Goal: Task Accomplishment & Management: Manage account settings

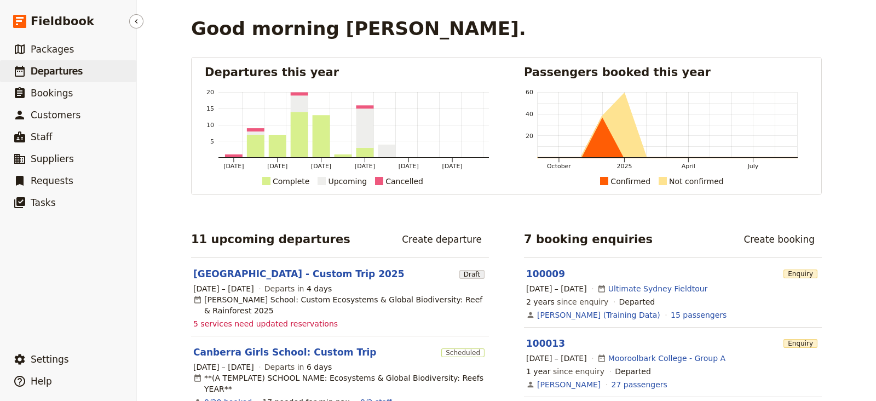
click at [63, 62] on link "​ Departures" at bounding box center [68, 71] width 136 height 22
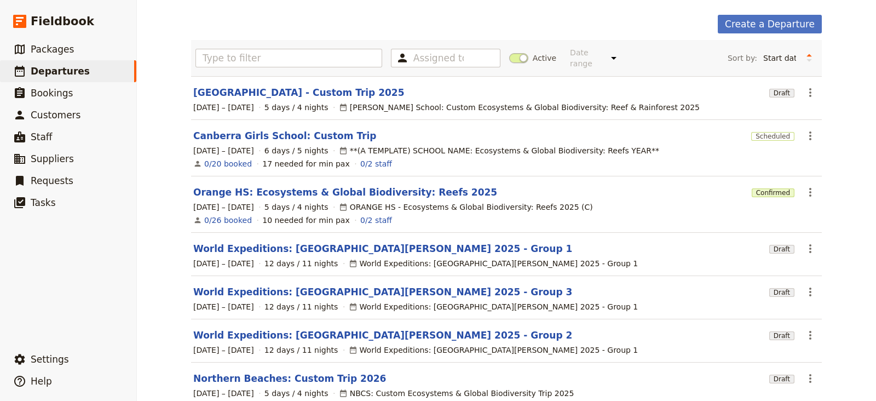
scroll to position [44, 0]
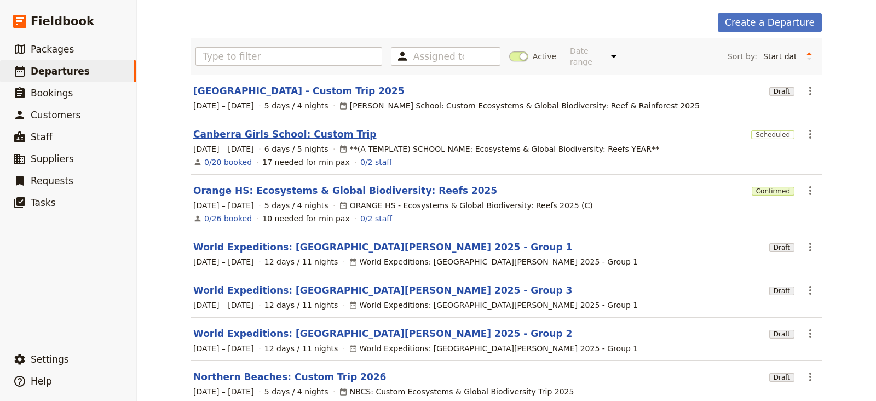
click at [248, 127] on link "Canberra Girls School: Custom Trip" at bounding box center [284, 133] width 183 height 13
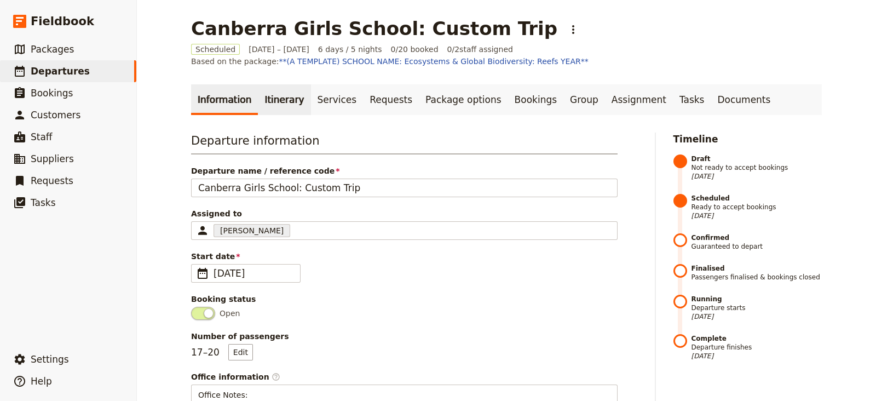
click at [272, 100] on link "Itinerary" at bounding box center [284, 99] width 53 height 31
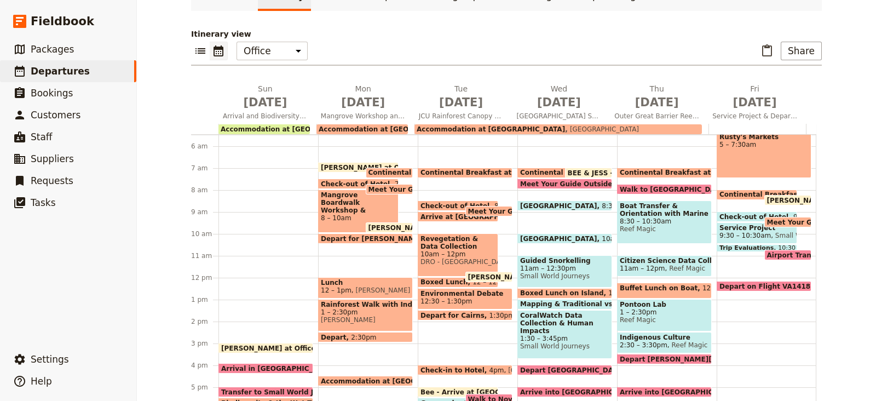
scroll to position [113, 0]
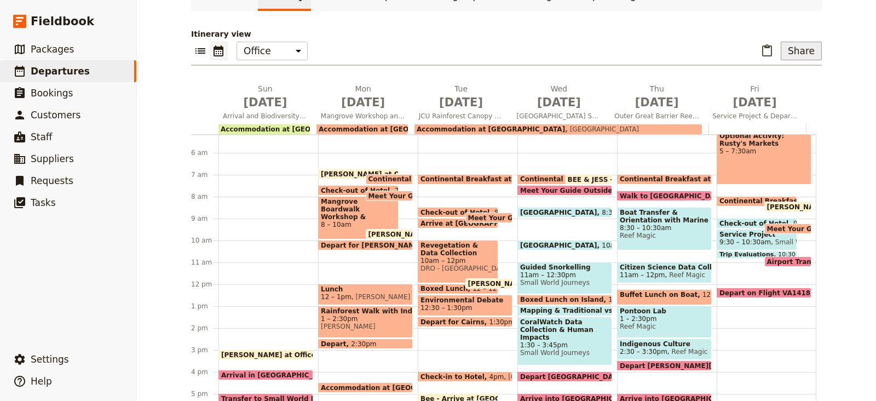
click at [797, 54] on button "Share" at bounding box center [800, 51] width 41 height 19
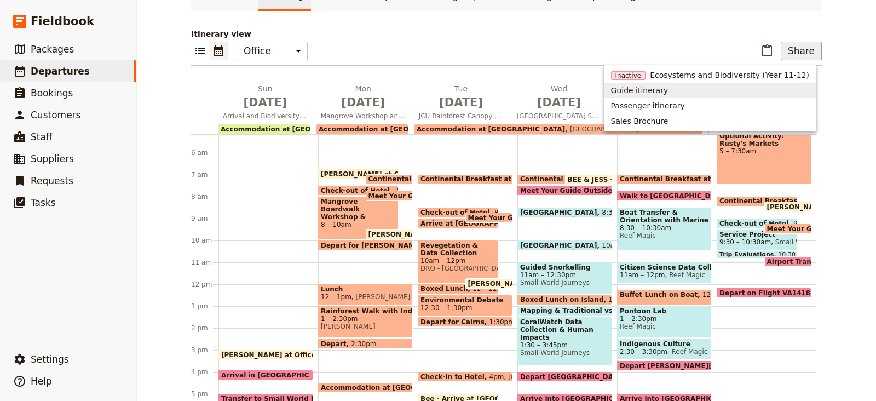
click at [640, 92] on span "Guide itinerary" at bounding box center [639, 90] width 57 height 11
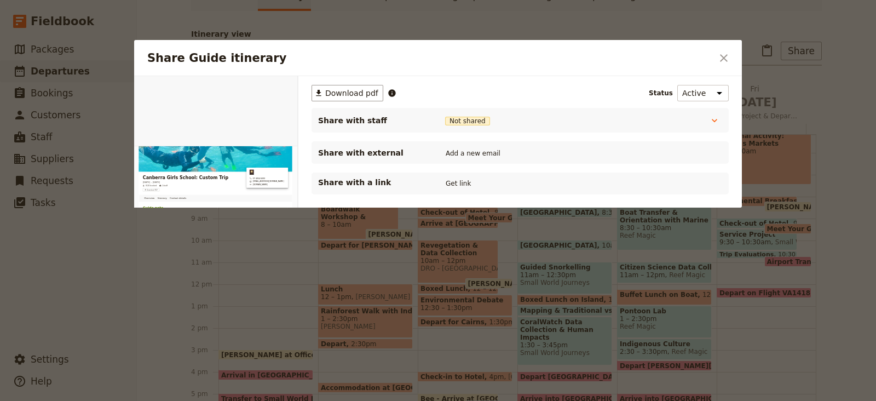
scroll to position [0, 0]
click at [255, 87] on button "PDF" at bounding box center [260, 88] width 24 height 16
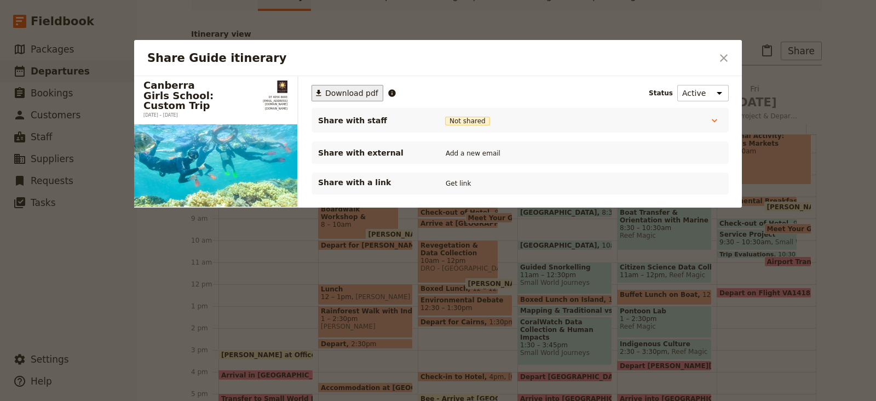
click at [360, 92] on span "Download pdf" at bounding box center [351, 93] width 53 height 11
click at [720, 58] on icon "Close dialog" at bounding box center [723, 57] width 13 height 13
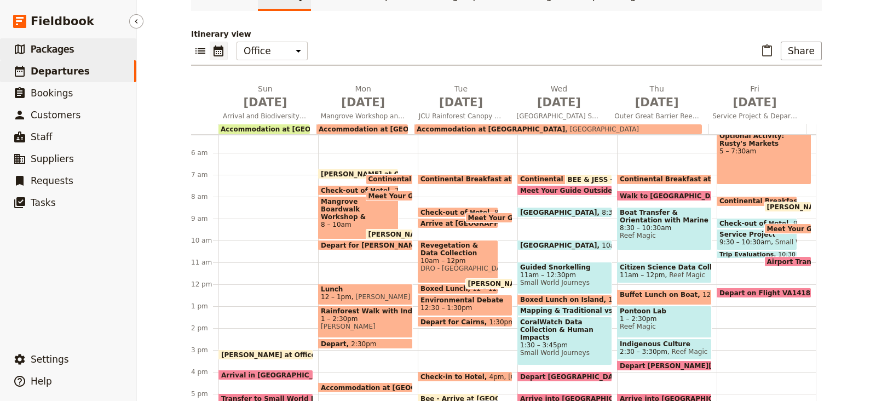
click at [42, 55] on span "Packages" at bounding box center [52, 49] width 43 height 13
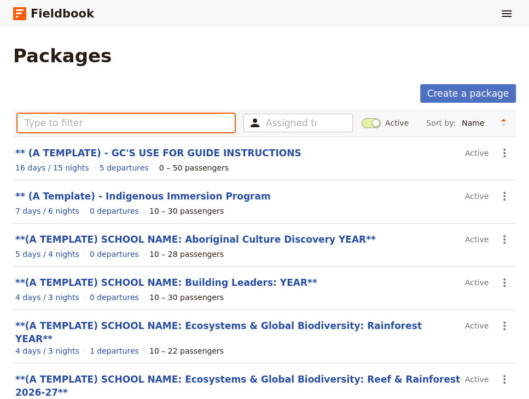
click at [202, 124] on input "text" at bounding box center [126, 123] width 217 height 19
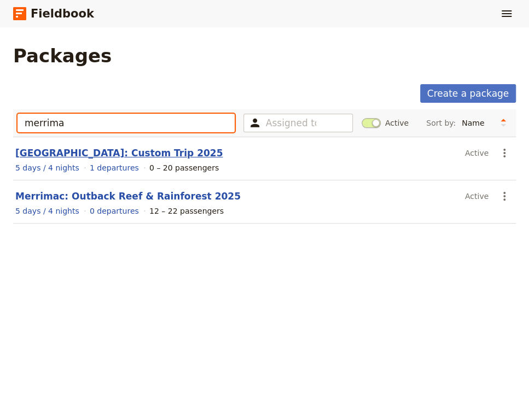
type input "merrima"
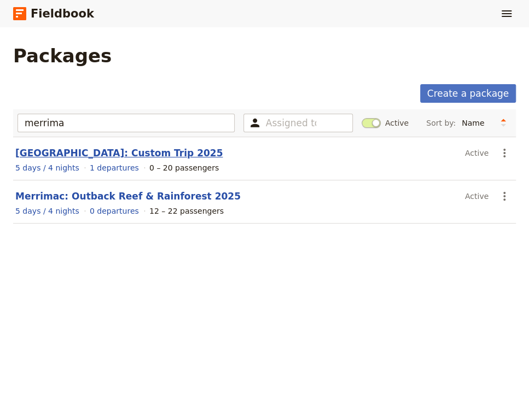
click at [96, 149] on link "[GEOGRAPHIC_DATA]: Custom Trip 2025" at bounding box center [118, 153] width 207 height 11
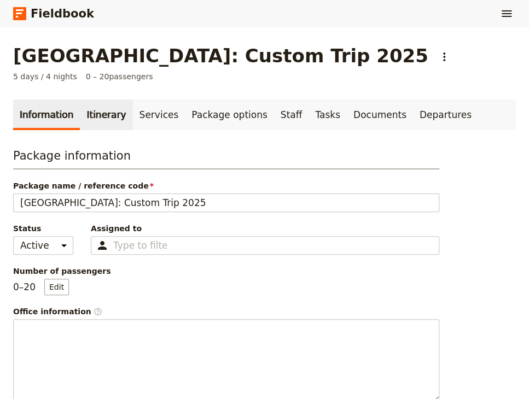
click at [102, 121] on link "Itinerary" at bounding box center [106, 115] width 53 height 31
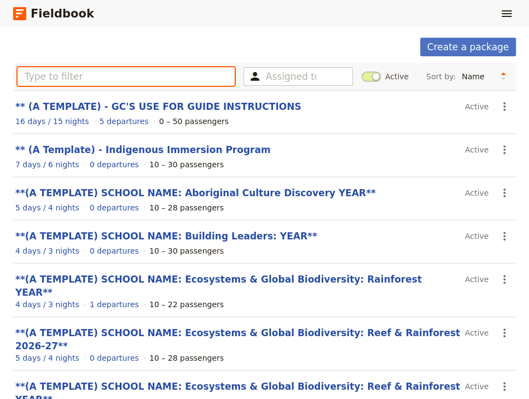
click at [95, 75] on input "text" at bounding box center [126, 76] width 217 height 19
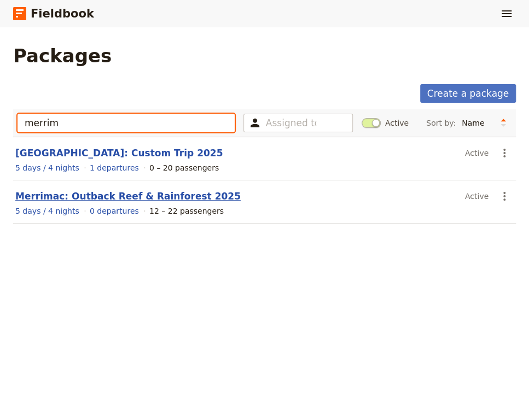
type input "merrim"
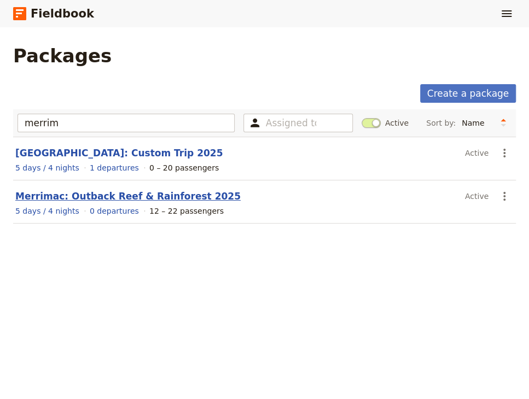
click at [152, 193] on link "Merrimac: Outback Reef & Rainforest 2025" at bounding box center [127, 196] width 225 height 11
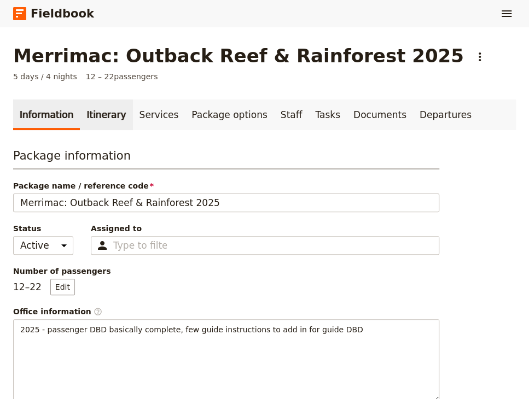
click at [88, 117] on link "Itinerary" at bounding box center [106, 115] width 53 height 31
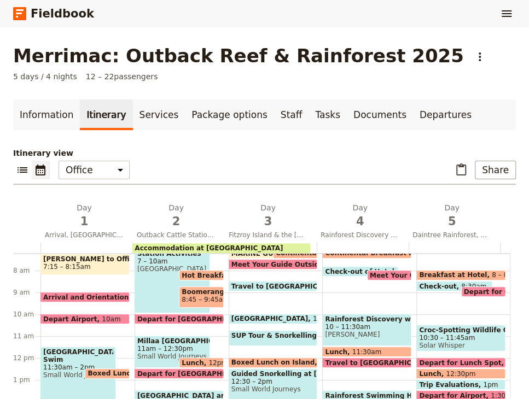
scroll to position [155, 0]
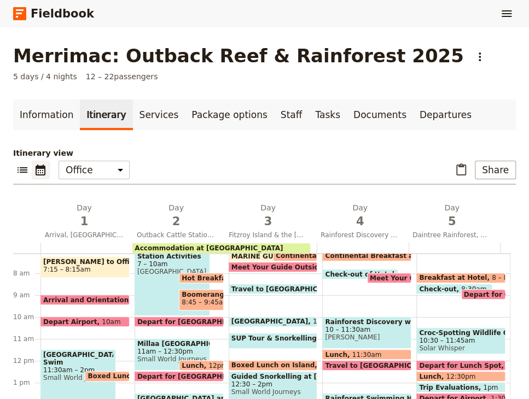
click at [92, 297] on span "Arrival and Orientation" at bounding box center [88, 300] width 90 height 7
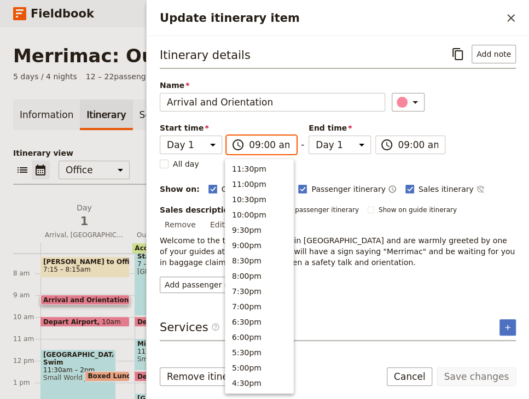
click at [262, 143] on input "09:00 am" at bounding box center [269, 144] width 40 height 13
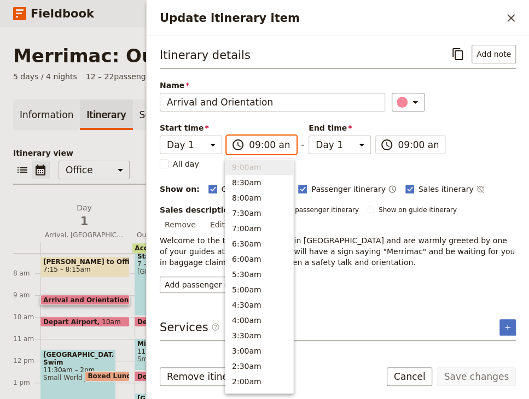
click at [265, 143] on input "09:00 am" at bounding box center [269, 144] width 40 height 13
type input "09:10 am"
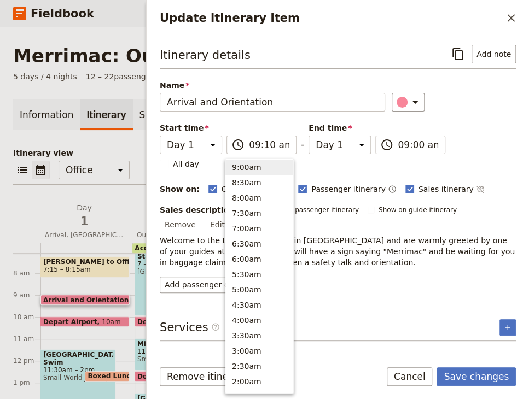
type input "09:10 am"
click at [491, 138] on div "Itinerary details ​ Add note Name Arrival and Orientation ​ Start time Day 1 Da…" at bounding box center [338, 169] width 356 height 248
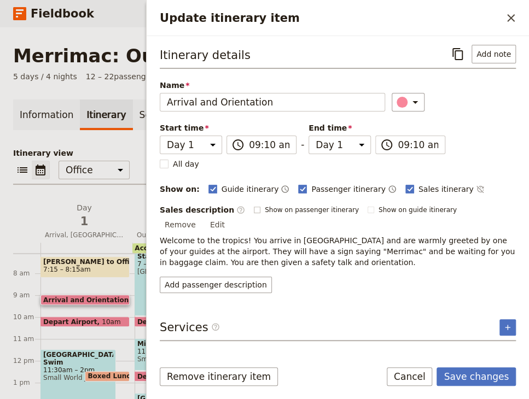
click at [271, 215] on span "Show on passenger itinerary" at bounding box center [312, 210] width 94 height 9
click at [254, 206] on input "Show on passenger itinerary" at bounding box center [253, 205] width 1 height 1
checkbox input "true"
click at [379, 211] on span "Show on guide itinerary" at bounding box center [418, 210] width 78 height 9
click at [367, 206] on input "Show on guide itinerary" at bounding box center [367, 205] width 1 height 1
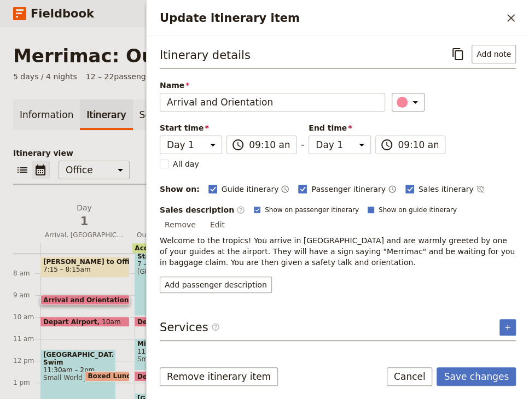
checkbox input "true"
click at [479, 380] on button "Save changes" at bounding box center [476, 377] width 79 height 19
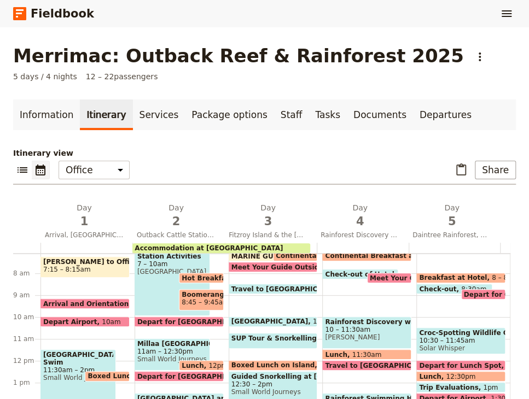
click at [98, 264] on span "[PERSON_NAME] to Office" at bounding box center [85, 262] width 84 height 8
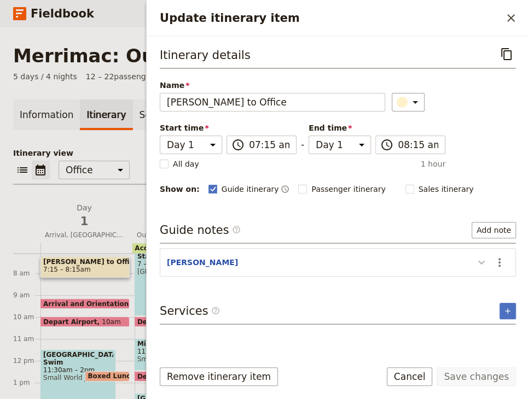
click at [482, 262] on icon "Update itinerary item" at bounding box center [481, 262] width 13 height 13
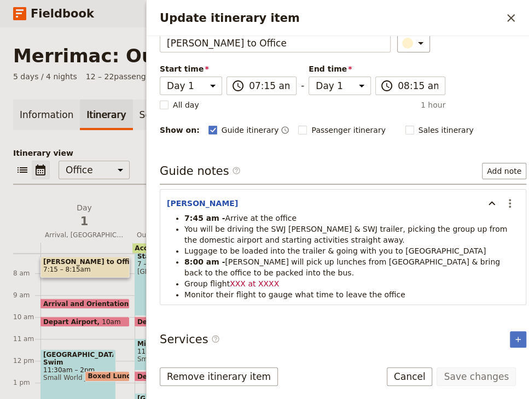
scroll to position [59, 0]
click at [503, 199] on icon "Actions" at bounding box center [509, 203] width 13 height 13
click at [487, 227] on span "Edit note" at bounding box center [476, 226] width 51 height 11
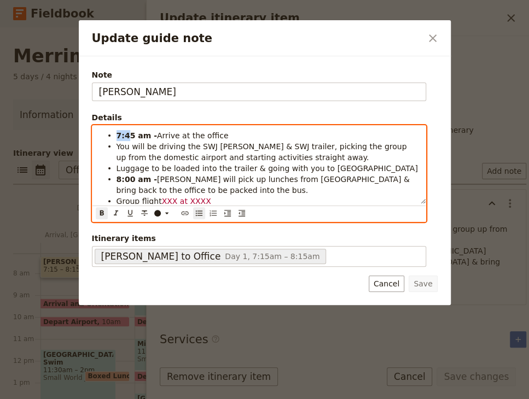
drag, startPoint x: 126, startPoint y: 134, endPoint x: 42, endPoint y: 132, distance: 84.3
click at [42, 399] on div "Update guide note ​ Note [PERSON_NAME] Details 7:45 am - Arrive at the office Y…" at bounding box center [264, 399] width 529 height 0
click at [130, 179] on strong "8:00 am -" at bounding box center [137, 179] width 40 height 9
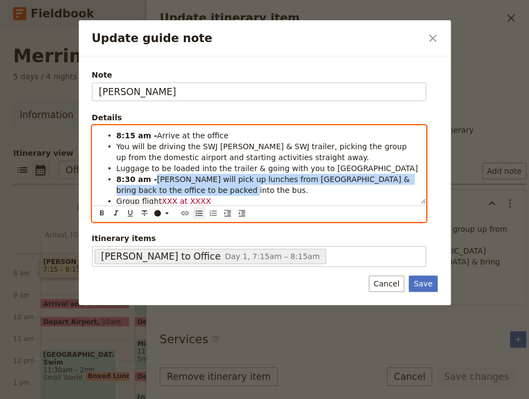
drag, startPoint x: 189, startPoint y: 190, endPoint x: 152, endPoint y: 178, distance: 38.6
click at [152, 178] on li "8:30 am - [PERSON_NAME] will pick up lunches from [GEOGRAPHIC_DATA] & bring bac…" at bounding box center [268, 184] width 303 height 22
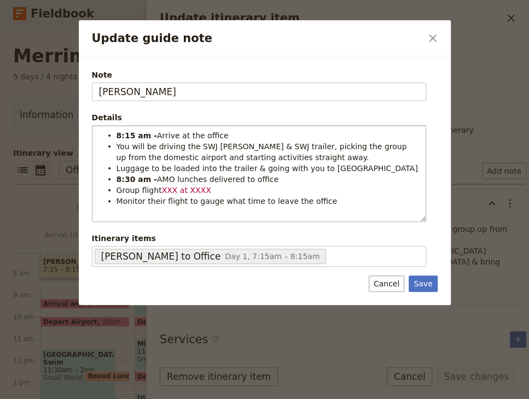
scroll to position [3, 0]
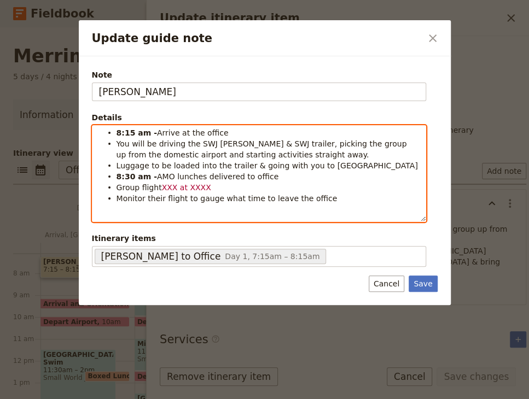
click at [167, 188] on span "XXX at XXXX" at bounding box center [186, 187] width 49 height 9
click at [198, 186] on span "JQ892 at XXXX" at bounding box center [190, 187] width 56 height 9
drag, startPoint x: 222, startPoint y: 184, endPoint x: 156, endPoint y: 185, distance: 65.7
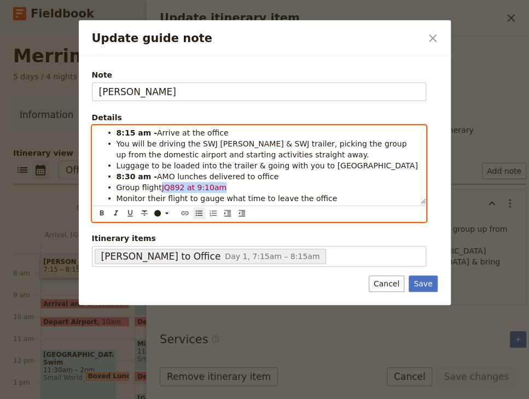
click at [156, 185] on li "Group flight JQ892 at 9:10am" at bounding box center [268, 187] width 303 height 11
click at [159, 215] on div "Update guide note" at bounding box center [157, 213] width 7 height 7
click at [159, 231] on div "button" at bounding box center [157, 230] width 7 height 7
click at [221, 182] on li "Group flight JQ892 at 9:10am" at bounding box center [268, 187] width 303 height 11
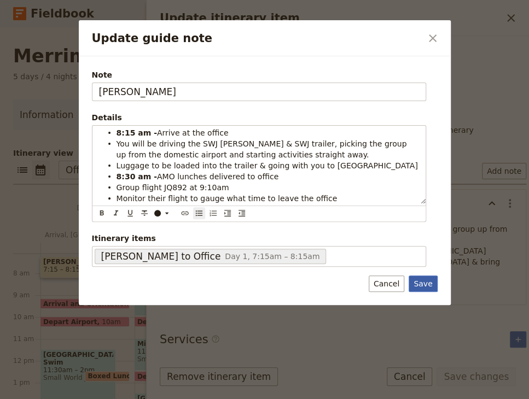
click at [428, 283] on button "Save" at bounding box center [423, 284] width 28 height 16
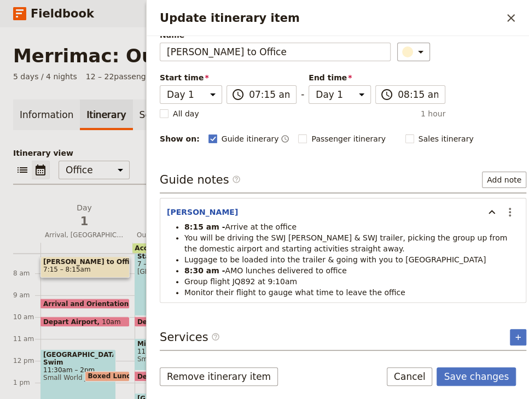
scroll to position [48, 0]
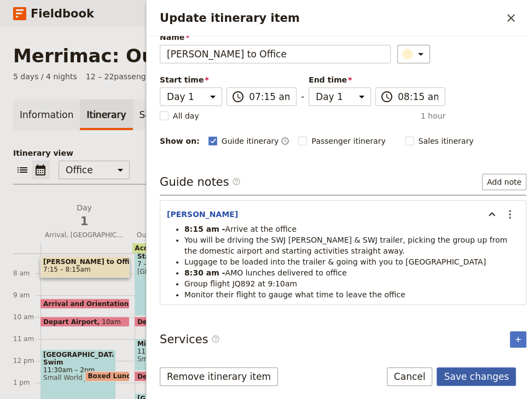
click at [477, 375] on button "Save changes" at bounding box center [476, 377] width 79 height 19
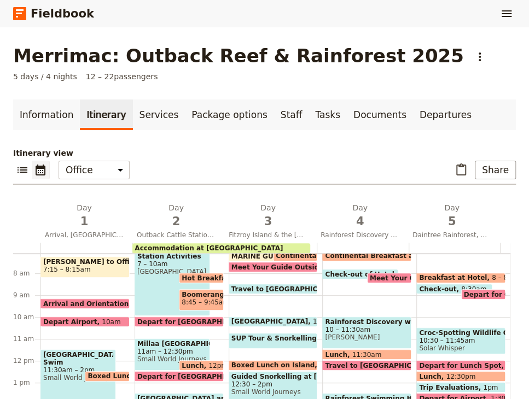
click at [73, 263] on span "[PERSON_NAME] to Office" at bounding box center [85, 262] width 84 height 8
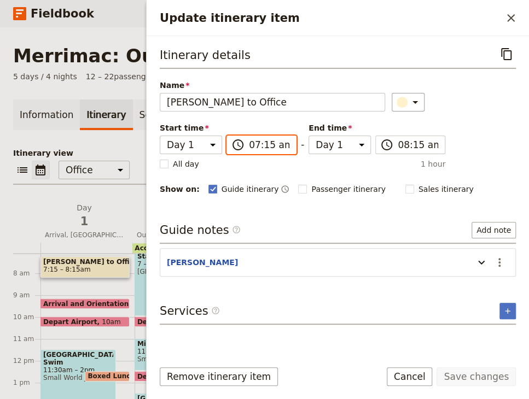
click at [265, 143] on input "07:15 am" at bounding box center [269, 144] width 40 height 13
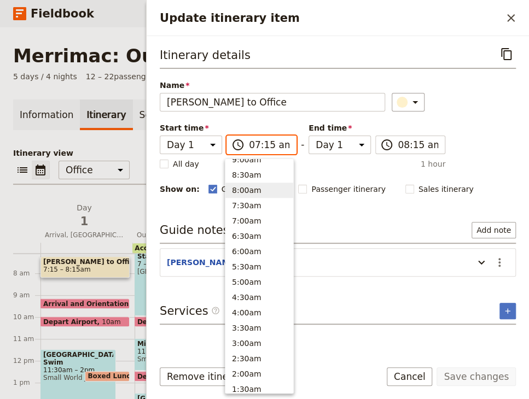
scroll to position [453, 0]
click at [248, 189] on button "8:00am" at bounding box center [259, 190] width 68 height 15
type input "08:00 am"
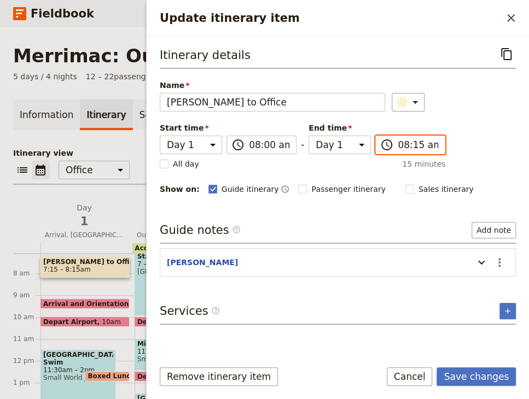
click at [402, 144] on input "08:15 am" at bounding box center [418, 144] width 40 height 13
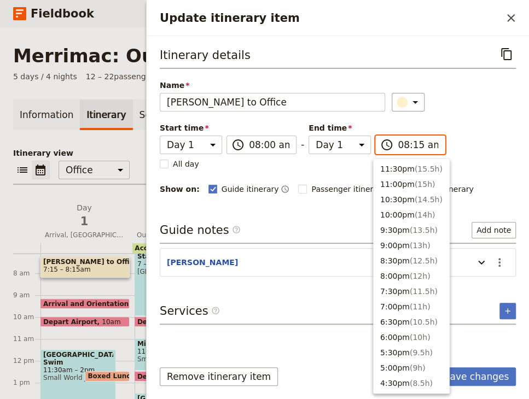
scroll to position [477, 0]
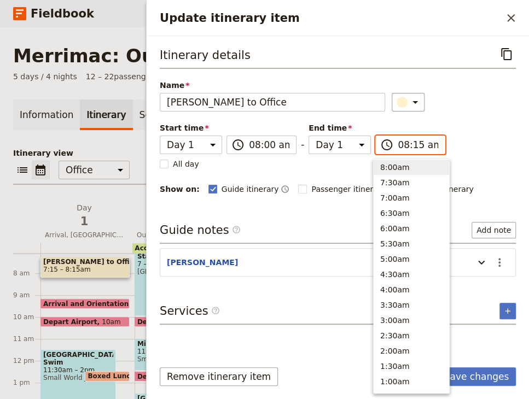
click at [402, 170] on button "8:00am" at bounding box center [412, 167] width 76 height 15
type input "08:00 am"
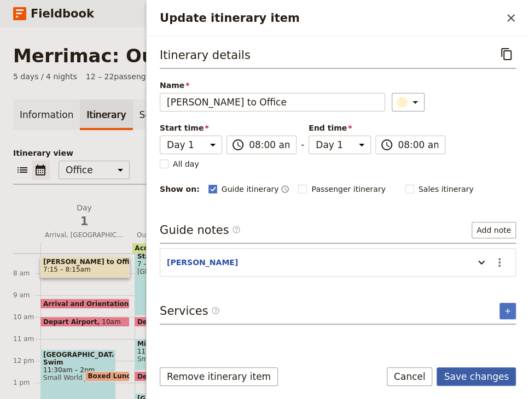
click at [468, 376] on button "Save changes" at bounding box center [476, 377] width 79 height 19
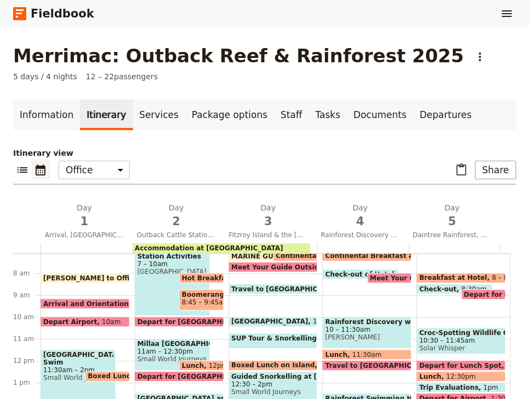
click at [102, 318] on span "10am" at bounding box center [111, 321] width 19 height 7
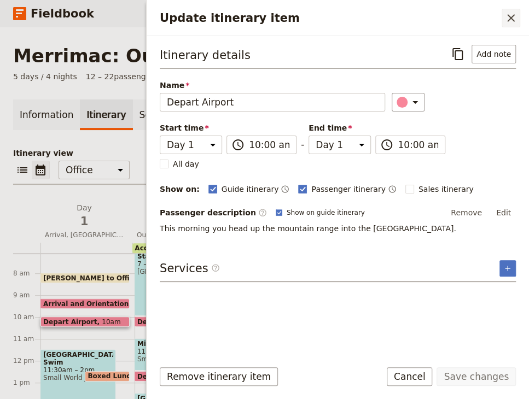
click at [510, 20] on icon "Close drawer" at bounding box center [511, 17] width 13 height 13
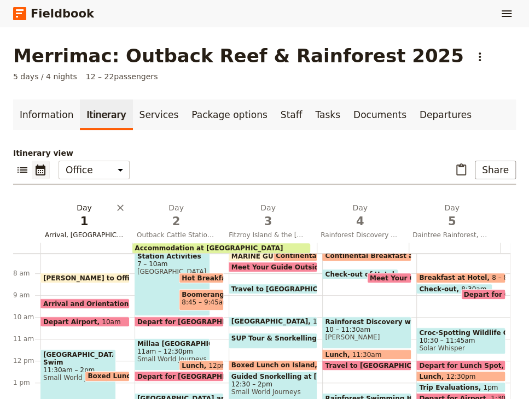
click at [77, 225] on span "1" at bounding box center [84, 221] width 79 height 16
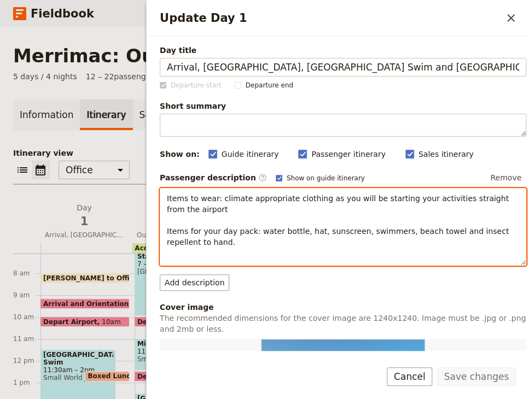
click at [179, 255] on div "Items to wear: climate appropriate clothing as you will be starting your activi…" at bounding box center [343, 227] width 367 height 78
click at [199, 241] on p "Items to wear: climate appropriate clothing as you will be starting your activi…" at bounding box center [343, 220] width 352 height 55
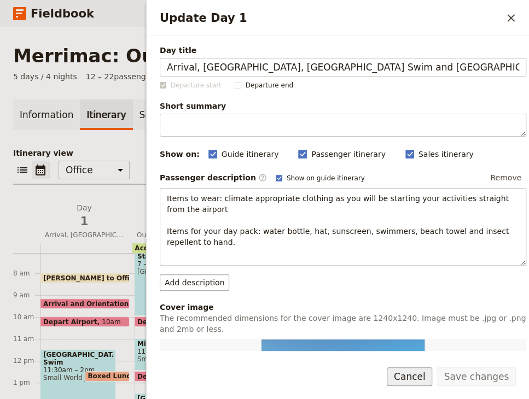
click at [421, 384] on button "Cancel" at bounding box center [410, 377] width 46 height 19
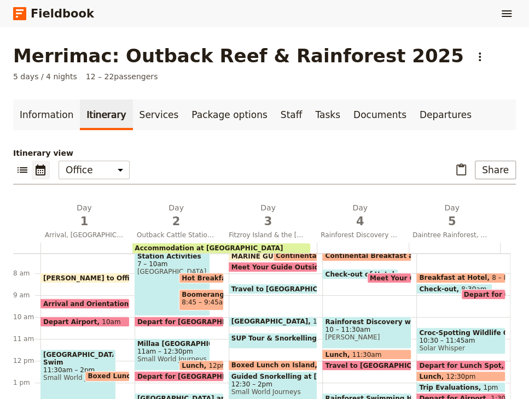
click at [88, 300] on span "Arrival and Orientation" at bounding box center [88, 303] width 90 height 7
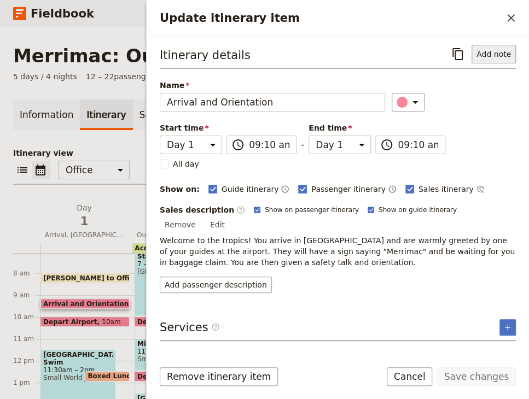
click at [502, 51] on button "Add note" at bounding box center [494, 54] width 44 height 19
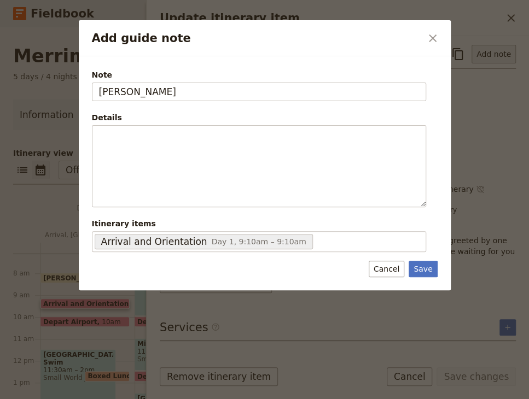
type input "[PERSON_NAME]"
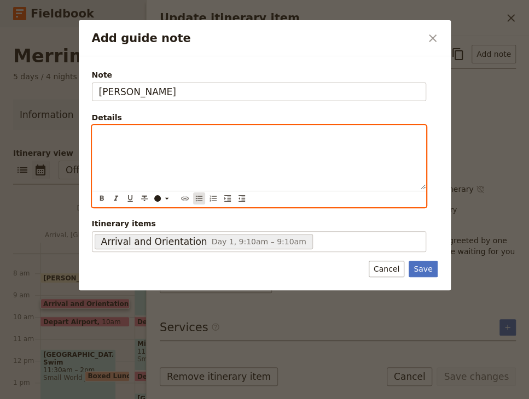
click at [196, 199] on icon "Bulleted list" at bounding box center [199, 198] width 9 height 9
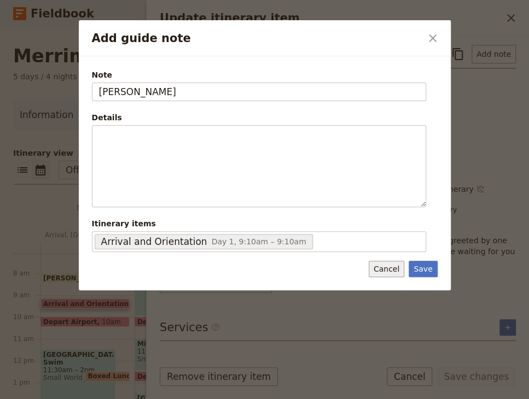
click at [382, 265] on button "Cancel" at bounding box center [387, 269] width 36 height 16
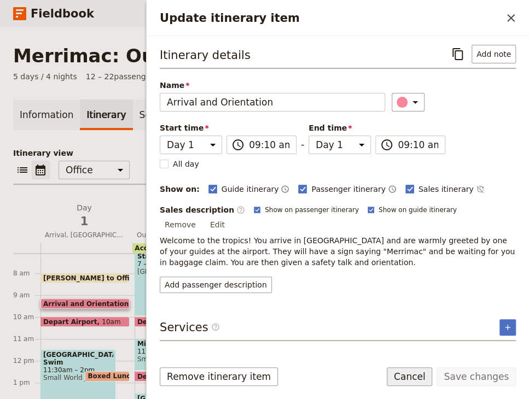
click at [413, 373] on button "Cancel" at bounding box center [410, 377] width 46 height 19
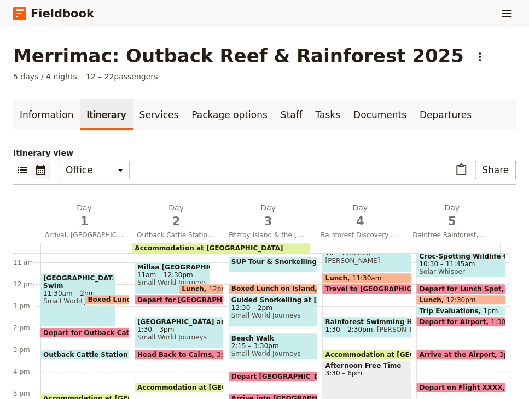
scroll to position [234, 0]
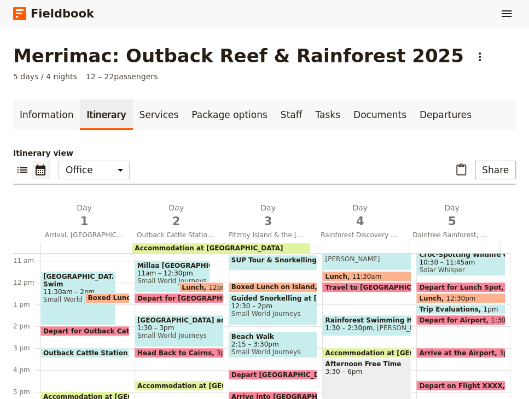
click at [54, 293] on span "11:30am – 2pm" at bounding box center [78, 292] width 70 height 8
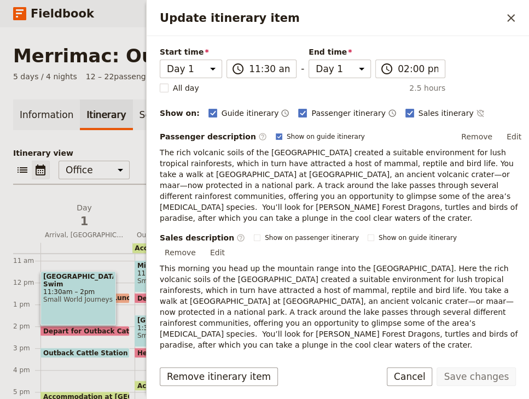
scroll to position [77, 0]
click at [466, 134] on button "Remove" at bounding box center [476, 136] width 41 height 16
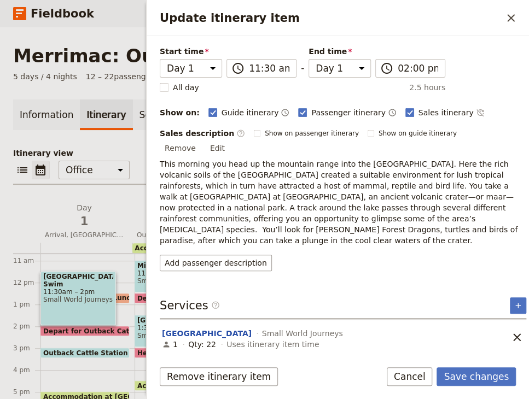
scroll to position [54, 0]
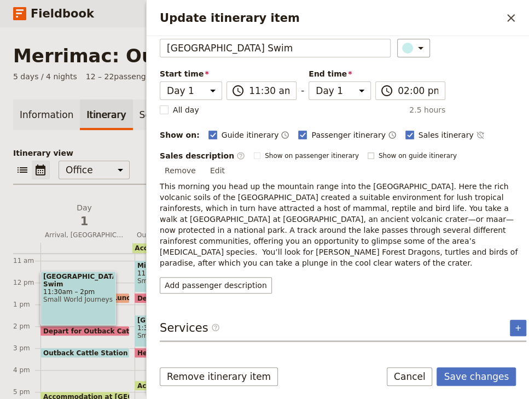
click at [379, 157] on span "Show on guide itinerary" at bounding box center [418, 156] width 78 height 9
click at [368, 152] on input "Show on guide itinerary" at bounding box center [367, 151] width 1 height 1
checkbox input "true"
click at [298, 157] on span "Show on passenger itinerary" at bounding box center [312, 156] width 94 height 9
click at [254, 152] on input "Show on passenger itinerary" at bounding box center [253, 151] width 1 height 1
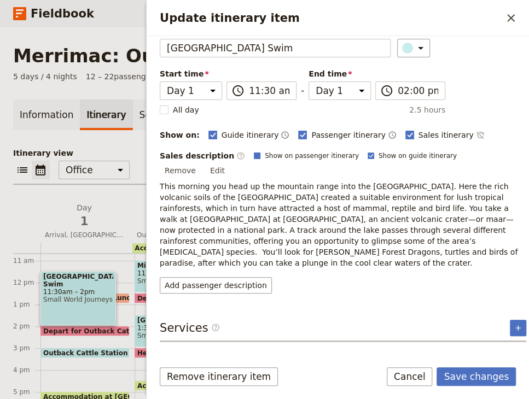
checkbox input "true"
click at [472, 378] on button "Save changes" at bounding box center [476, 377] width 79 height 19
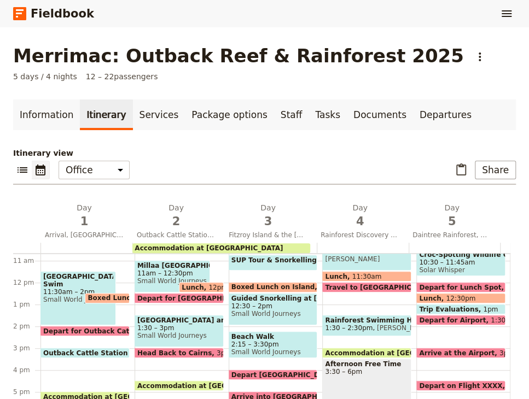
click at [97, 297] on span "Boxed Lunch" at bounding box center [114, 298] width 52 height 8
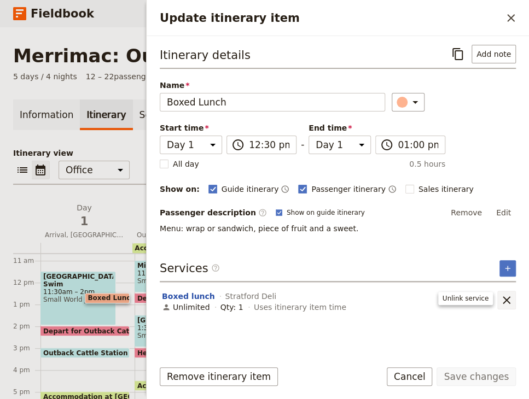
click at [509, 299] on icon "Remove service" at bounding box center [506, 300] width 13 height 13
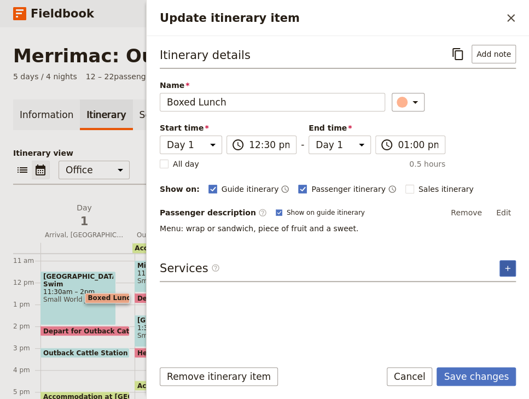
click at [514, 264] on button "​" at bounding box center [508, 268] width 16 height 16
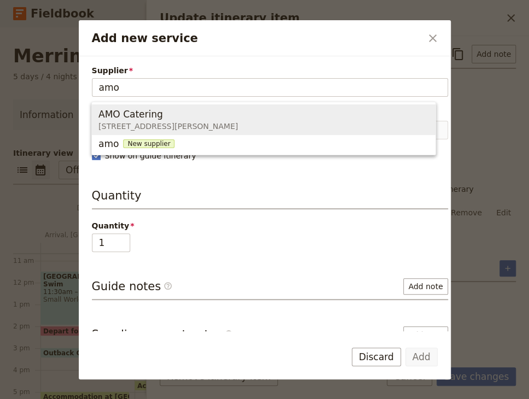
click at [293, 112] on span "AMO Catering [STREET_ADDRESS][PERSON_NAME]" at bounding box center [263, 120] width 331 height 26
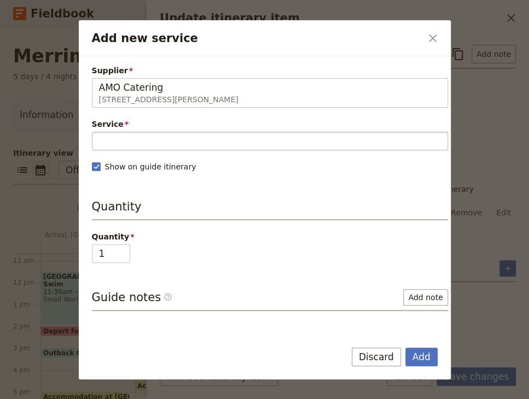
type input "AMO Catering"
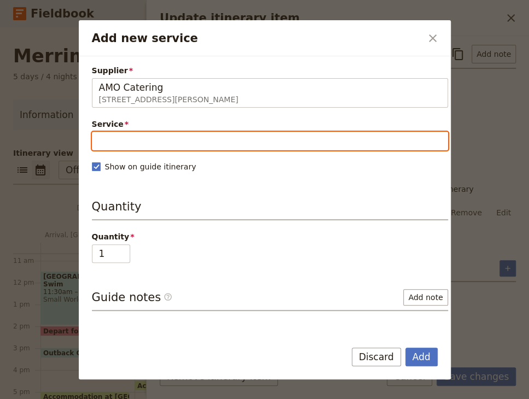
click at [164, 141] on input "Service" at bounding box center [270, 141] width 356 height 19
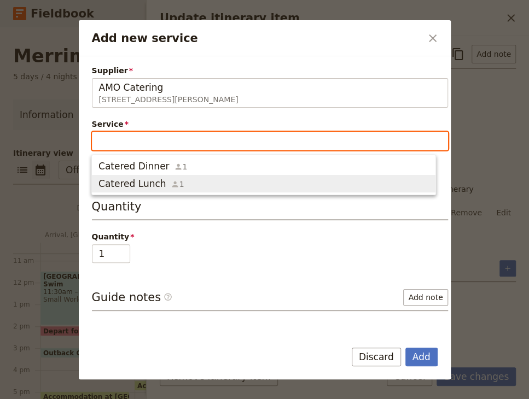
click at [156, 181] on span "Catered Lunch" at bounding box center [132, 183] width 68 height 13
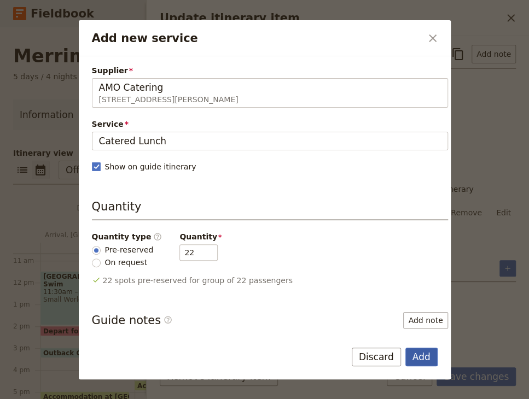
click at [422, 356] on button "Add" at bounding box center [421, 357] width 32 height 19
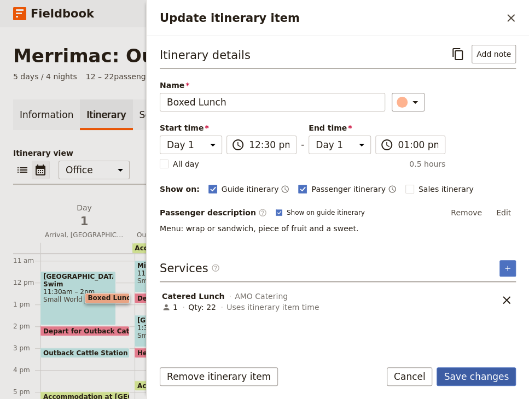
click at [487, 377] on button "Save changes" at bounding box center [476, 377] width 79 height 19
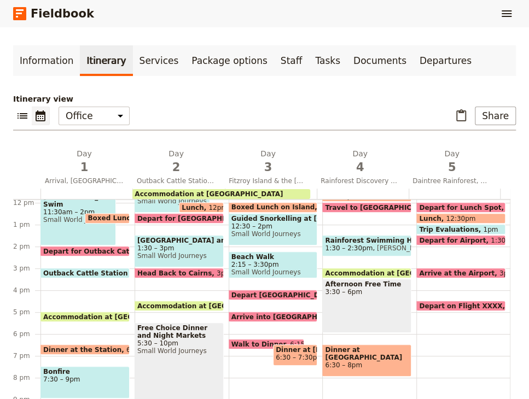
click at [68, 248] on span "Depart for Outback Cattle Station" at bounding box center [108, 251] width 130 height 7
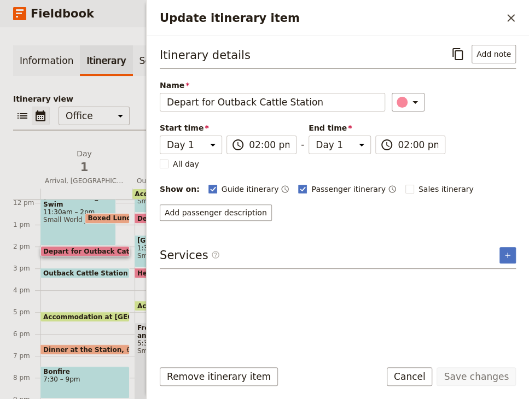
click at [63, 270] on span "Outback Cattle Station & Hay Truck Ride" at bounding box center [120, 273] width 154 height 7
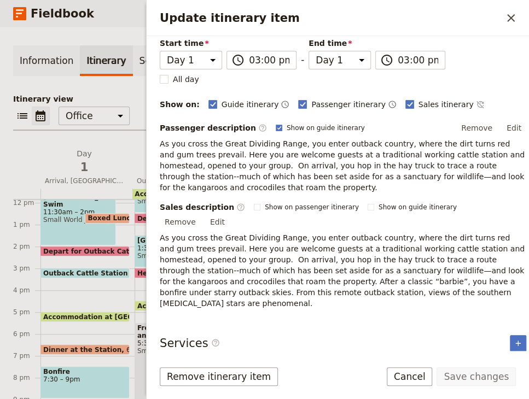
scroll to position [101, 0]
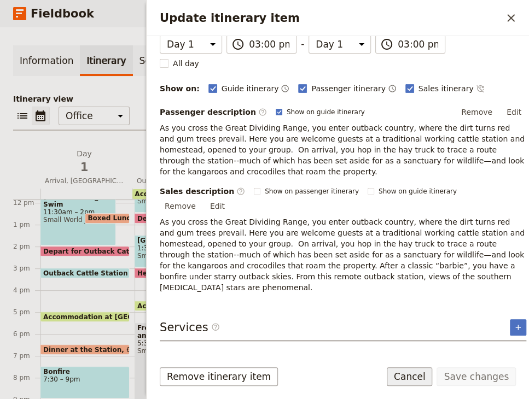
click at [407, 380] on button "Cancel" at bounding box center [410, 377] width 46 height 19
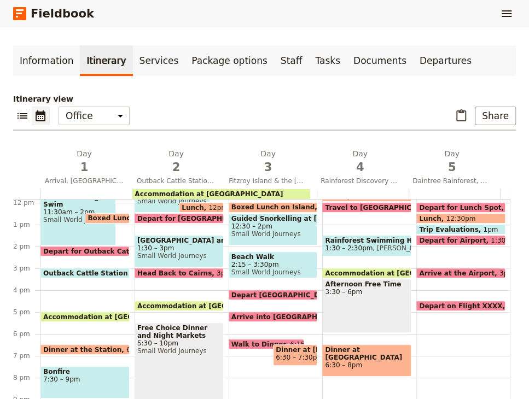
scroll to position [0, 0]
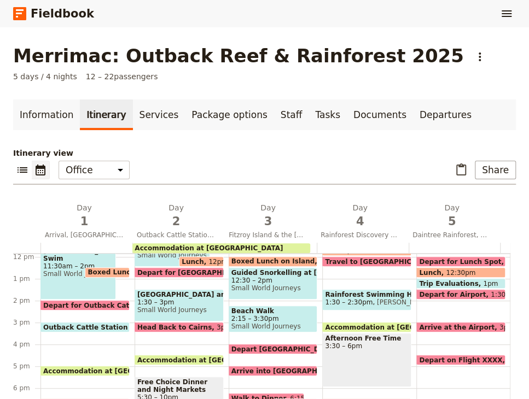
click at [52, 372] on span at bounding box center [85, 374] width 88 height 4
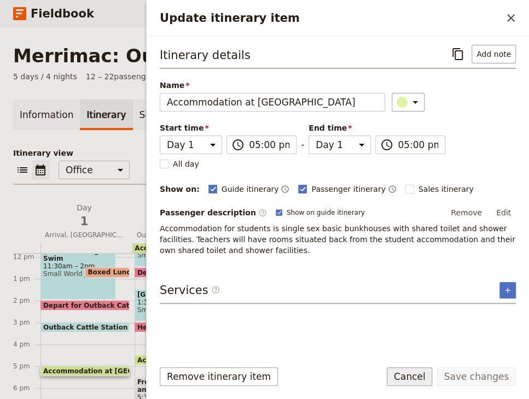
click at [422, 381] on button "Cancel" at bounding box center [410, 377] width 46 height 19
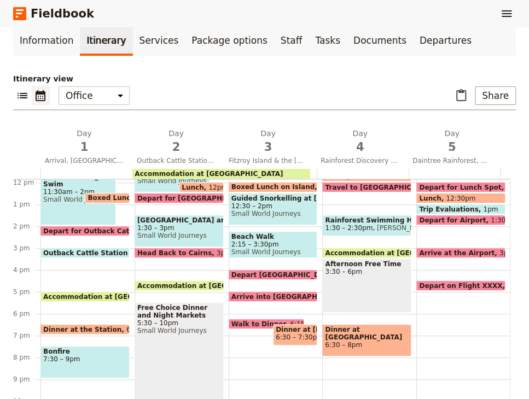
scroll to position [76, 0]
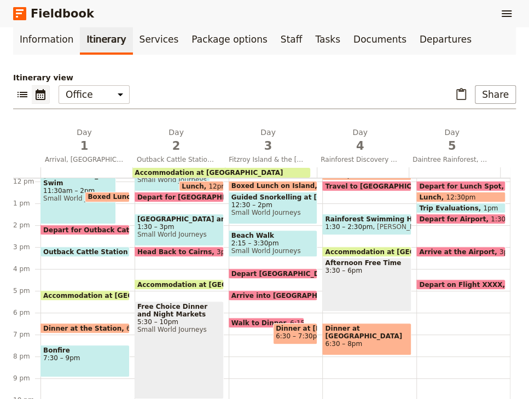
click at [88, 325] on span "Dinner at the Station" at bounding box center [84, 328] width 83 height 7
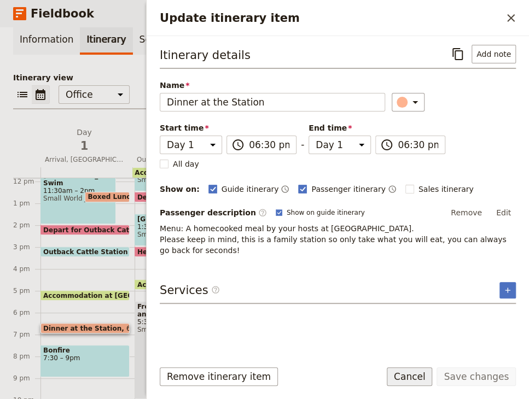
click at [425, 369] on button "Cancel" at bounding box center [410, 377] width 46 height 19
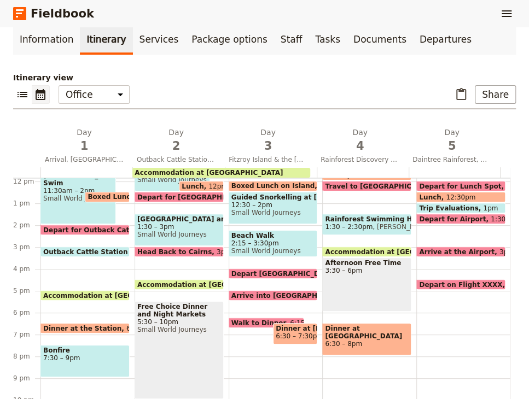
click at [82, 347] on span "Bonfire" at bounding box center [85, 351] width 84 height 8
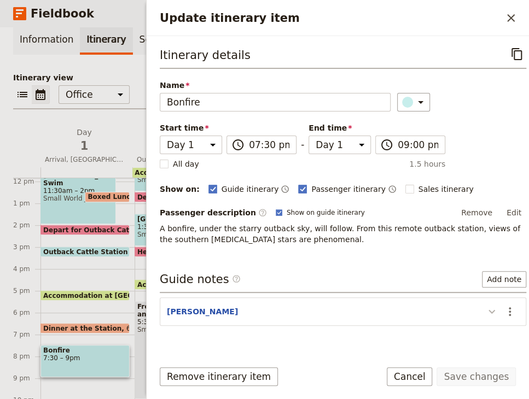
click at [489, 311] on icon "Update itinerary item" at bounding box center [492, 312] width 7 height 4
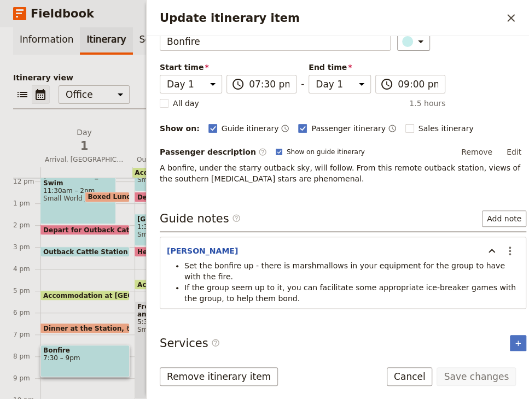
scroll to position [65, 0]
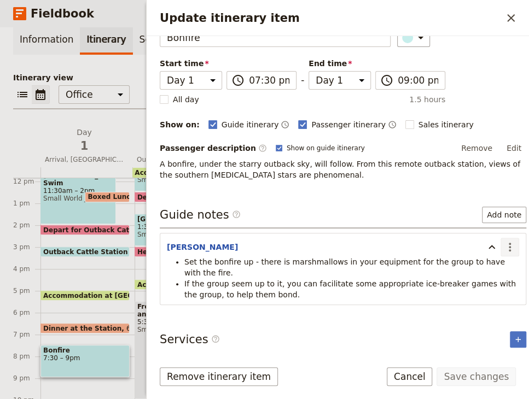
click at [505, 245] on icon "Actions" at bounding box center [509, 247] width 13 height 13
click at [489, 266] on span "Edit note" at bounding box center [476, 269] width 51 height 11
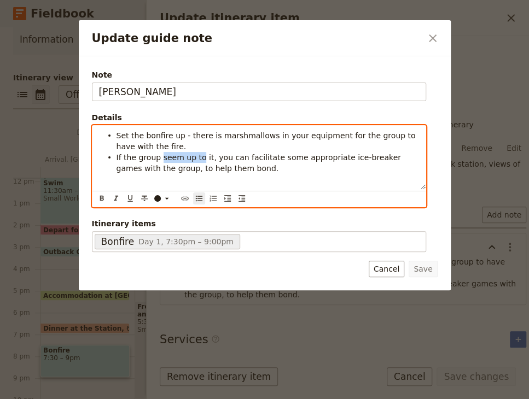
drag, startPoint x: 196, startPoint y: 159, endPoint x: 158, endPoint y: 161, distance: 38.3
click at [158, 161] on span "If the group seem up to it, you can facilitate some appropriate ice-breaker gam…" at bounding box center [260, 163] width 287 height 20
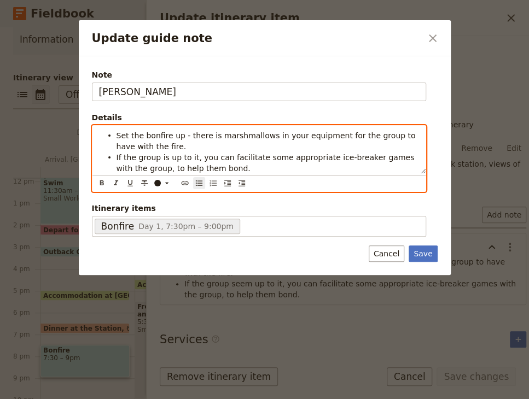
click at [251, 162] on li "If the group is up to it, you can facilitate some appropriate ice-breaker games…" at bounding box center [268, 163] width 303 height 22
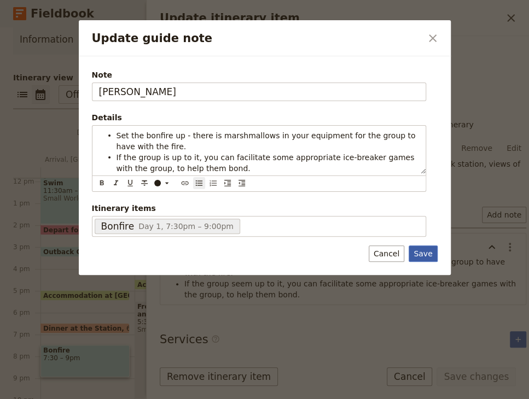
click at [429, 254] on button "Save" at bounding box center [423, 254] width 28 height 16
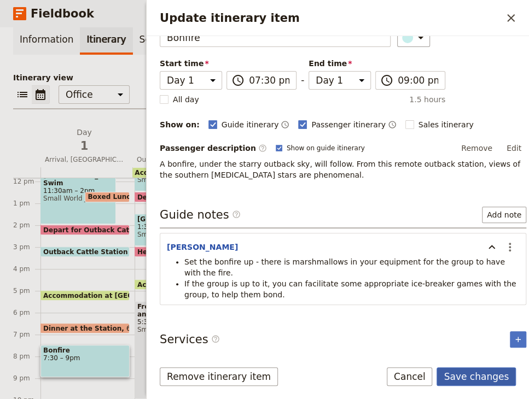
click at [474, 382] on button "Save changes" at bounding box center [476, 377] width 79 height 19
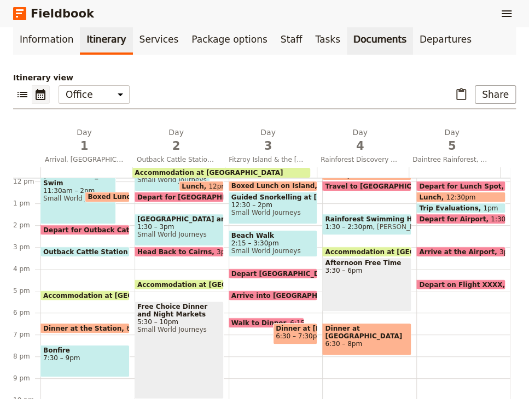
click at [347, 37] on link "Documents" at bounding box center [380, 39] width 66 height 31
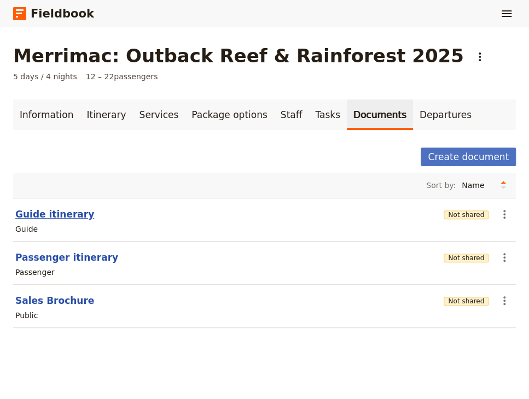
click at [66, 215] on button "Guide itinerary" at bounding box center [54, 214] width 79 height 13
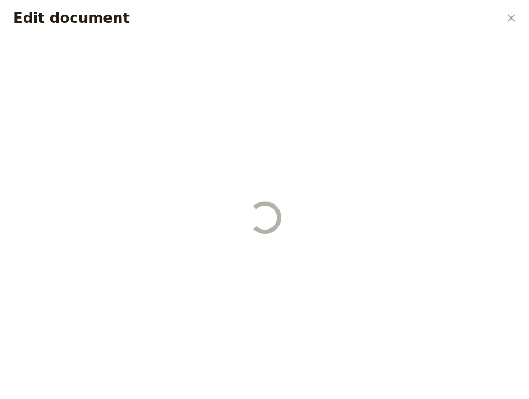
select select "STAFF"
select select "RUN_SHEET"
select select "DEFAULT"
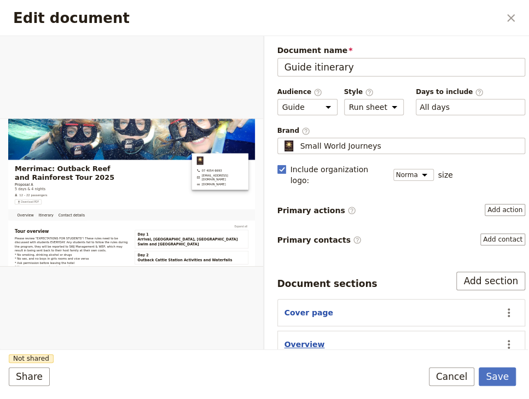
click at [312, 339] on button "Overview" at bounding box center [305, 344] width 40 height 11
select select "DAY_SUMMARY"
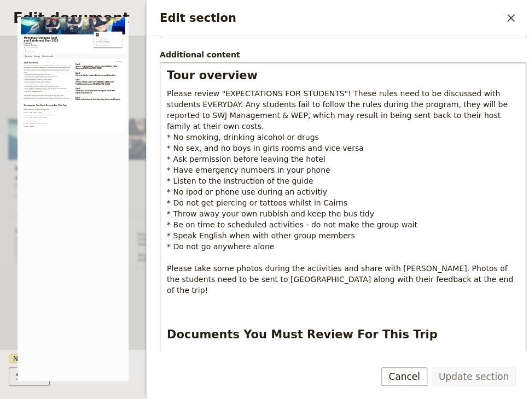
scroll to position [343, 0]
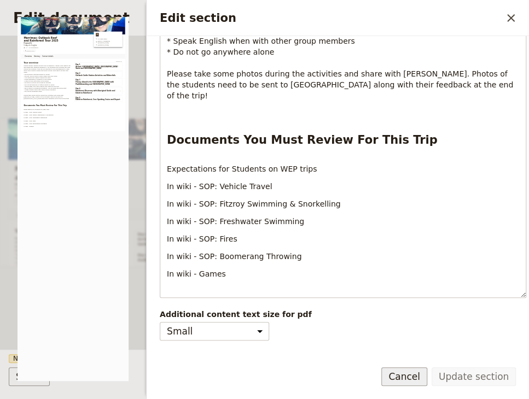
click at [409, 376] on button "Cancel" at bounding box center [404, 377] width 46 height 19
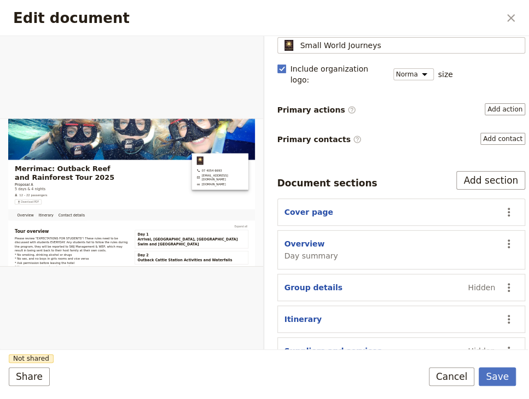
scroll to position [101, 0]
click at [318, 206] on button "Cover page" at bounding box center [309, 211] width 49 height 11
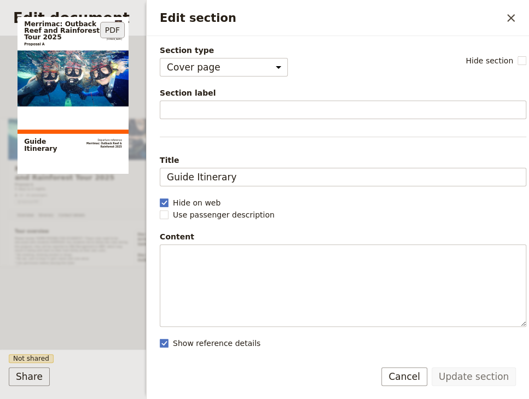
click at [99, 256] on div "Merrimac: Outback Reef and Rainforest Tour 2025 Proposal A 07 4054 6693 [EMAIL_…" at bounding box center [73, 199] width 111 height 364
click at [425, 375] on button "Cancel" at bounding box center [404, 377] width 46 height 19
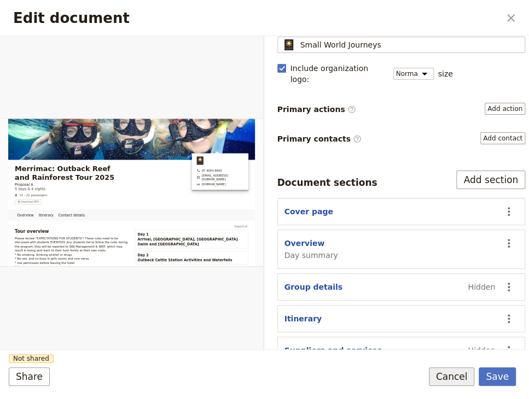
click at [461, 373] on button "Cancel" at bounding box center [452, 377] width 46 height 19
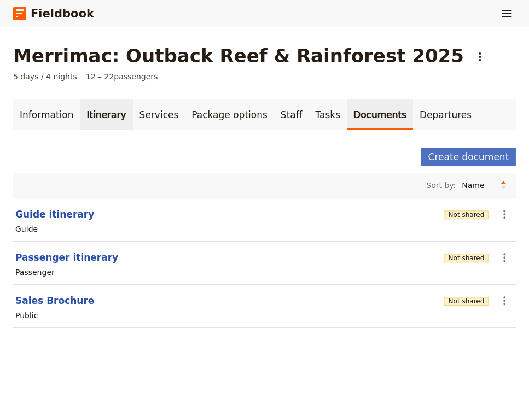
click at [94, 118] on link "Itinerary" at bounding box center [106, 115] width 53 height 31
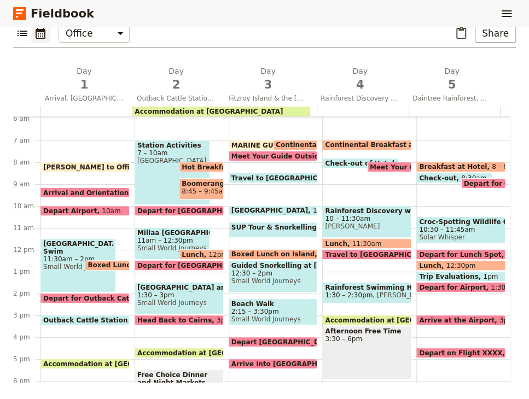
scroll to position [120, 0]
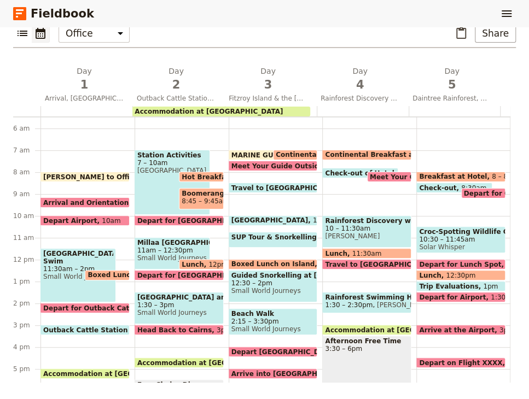
click at [55, 173] on span "[PERSON_NAME] to Office" at bounding box center [92, 176] width 99 height 7
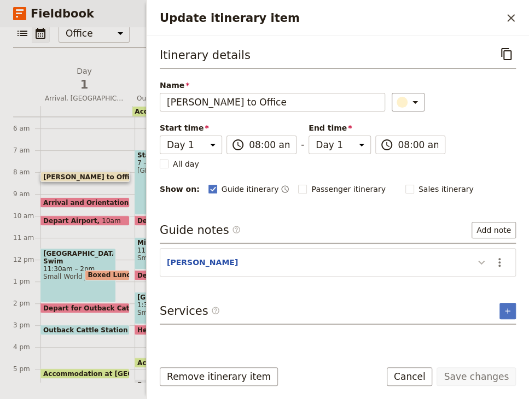
click at [486, 259] on icon "Update itinerary item" at bounding box center [481, 262] width 13 height 13
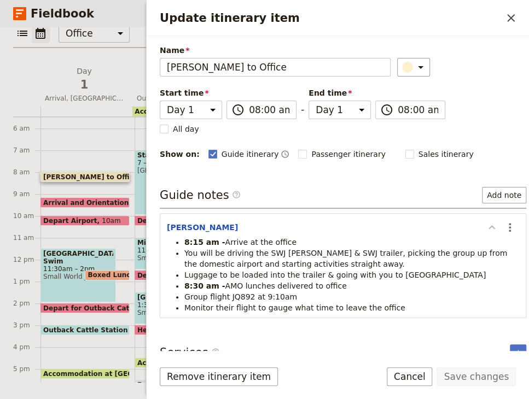
scroll to position [48, 0]
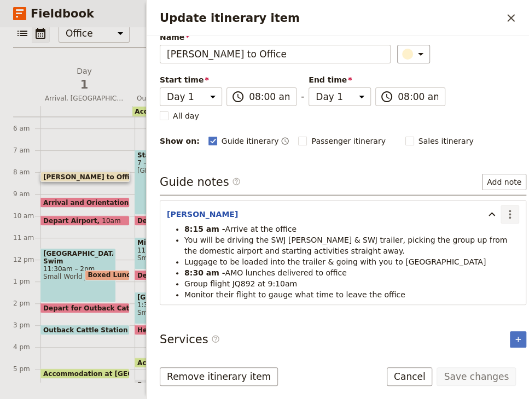
click at [503, 215] on icon "Actions" at bounding box center [509, 214] width 13 height 13
click at [484, 239] on span "Edit note" at bounding box center [468, 236] width 34 height 11
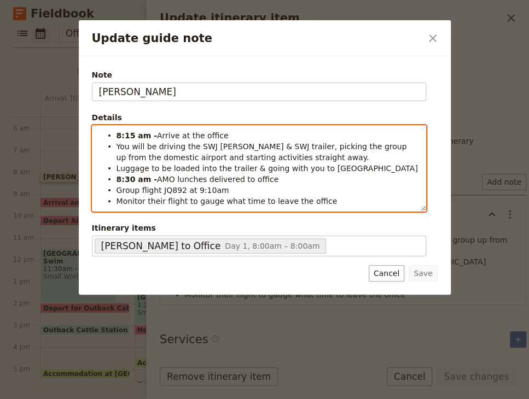
click at [268, 144] on span "You will be driving the SWJ [PERSON_NAME] & SWJ trailer, picking the group up f…" at bounding box center [263, 152] width 293 height 20
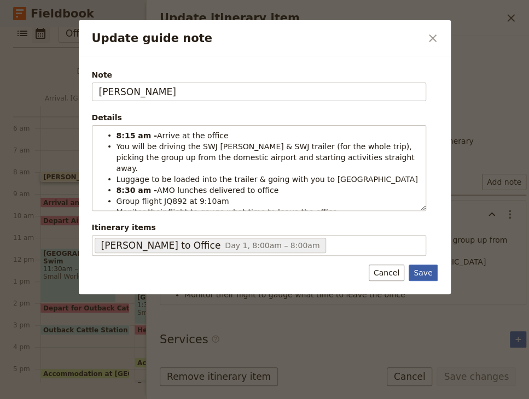
click at [420, 269] on button "Save" at bounding box center [423, 273] width 28 height 16
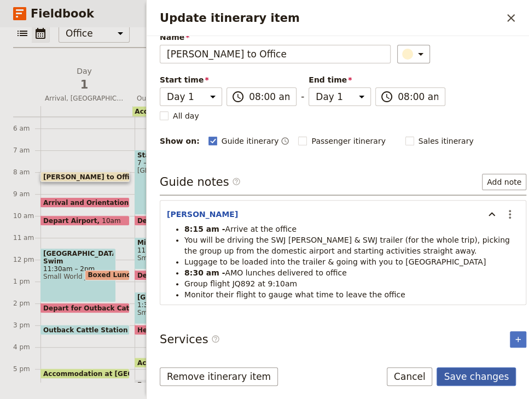
click at [464, 372] on button "Save changes" at bounding box center [476, 377] width 79 height 19
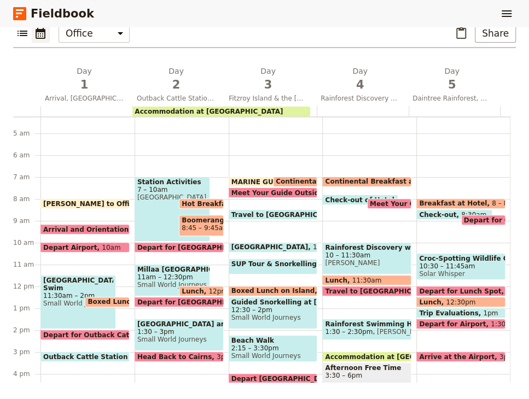
scroll to position [91, 0]
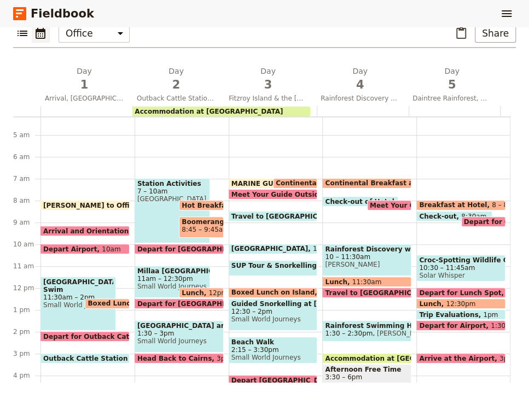
click at [149, 198] on span "[GEOGRAPHIC_DATA]" at bounding box center [172, 199] width 70 height 8
select select "2"
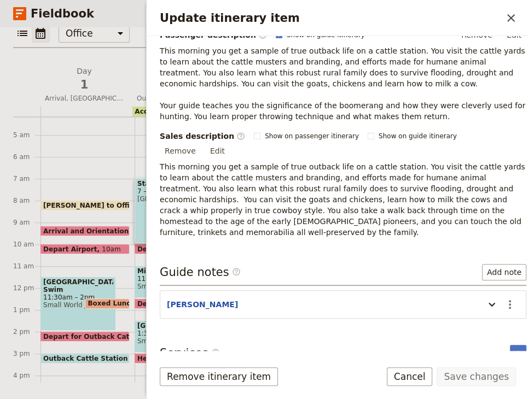
scroll to position [203, 0]
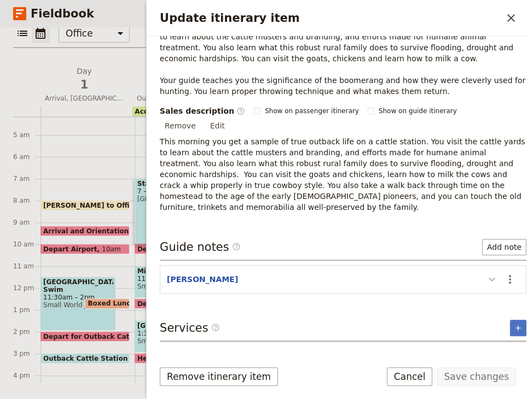
click at [485, 273] on icon "Update itinerary item" at bounding box center [491, 279] width 13 height 13
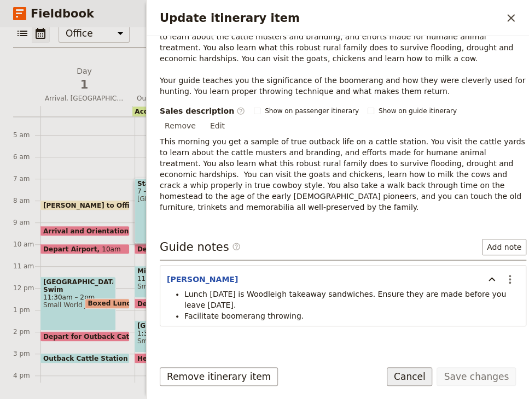
click at [433, 382] on button "Cancel" at bounding box center [410, 377] width 46 height 19
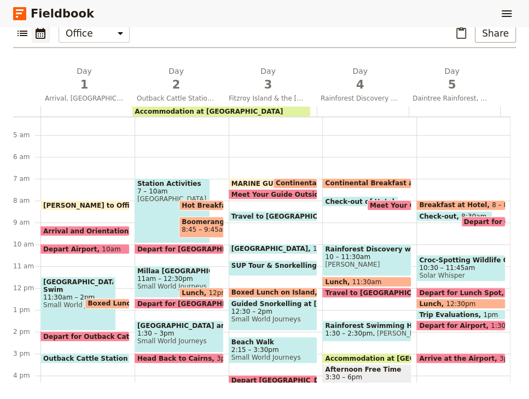
click at [192, 202] on span "Hot Breakfast" at bounding box center [210, 205] width 56 height 7
select select "2"
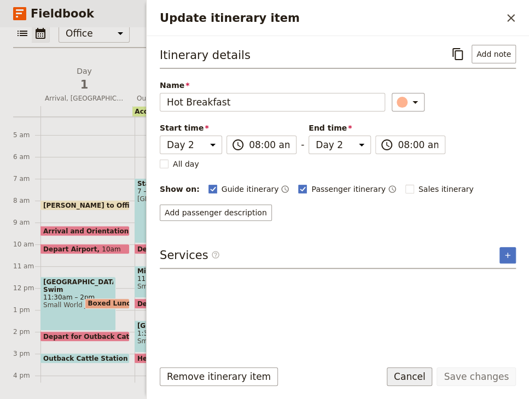
click at [424, 376] on button "Cancel" at bounding box center [410, 377] width 46 height 19
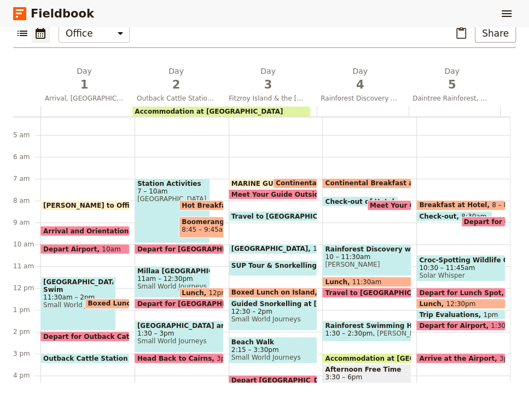
click at [190, 223] on span "Boomerang Throwing" at bounding box center [201, 222] width 39 height 8
select select "2"
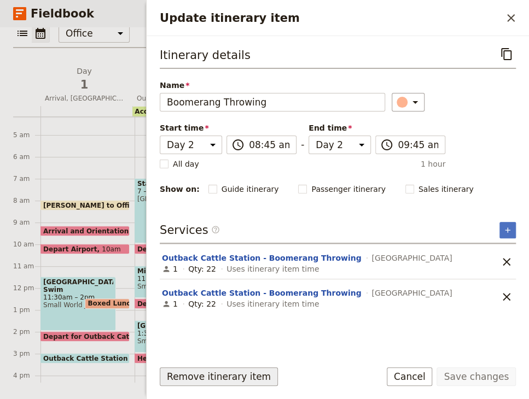
click at [240, 381] on button "Remove itinerary item" at bounding box center [219, 377] width 118 height 19
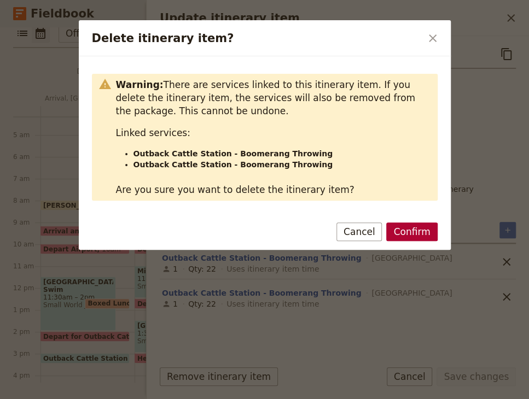
click at [406, 229] on button "Confirm" at bounding box center [411, 232] width 51 height 19
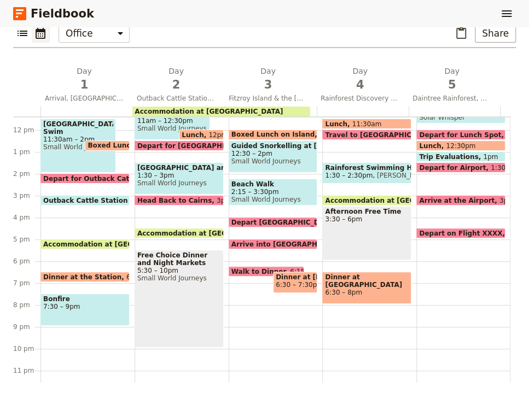
scroll to position [251, 0]
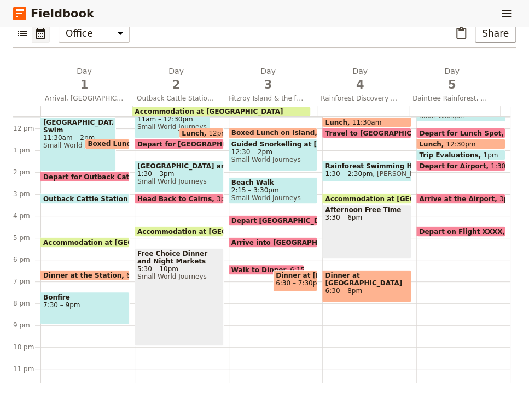
click at [90, 274] on span "Dinner at the Station" at bounding box center [84, 275] width 83 height 7
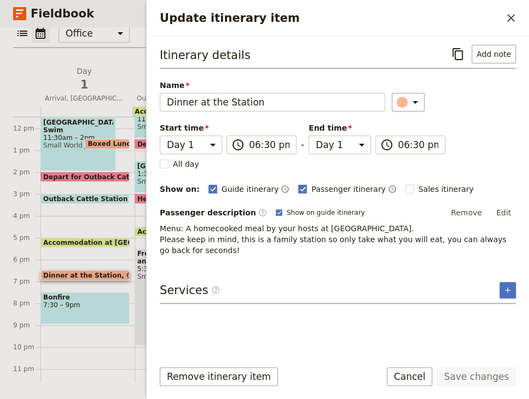
click at [84, 196] on span "Outback Cattle Station & Hay Truck Ride" at bounding box center [120, 198] width 154 height 7
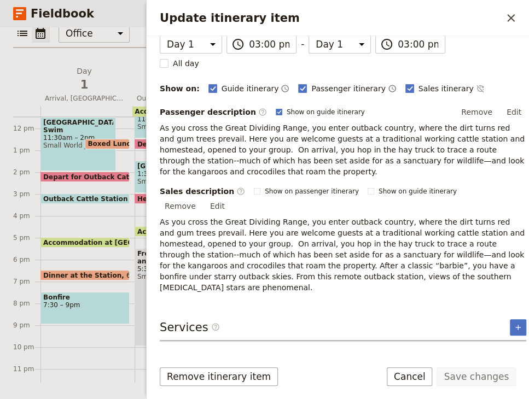
scroll to position [0, 0]
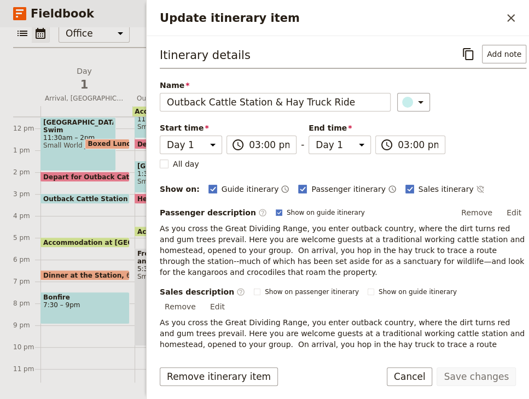
click at [126, 272] on span "6:30pm" at bounding box center [138, 275] width 25 height 7
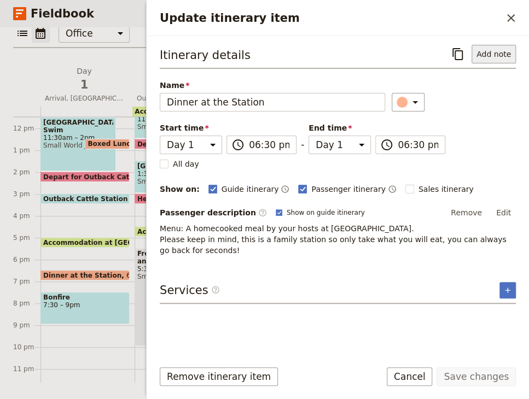
click at [502, 53] on button "Add note" at bounding box center [494, 54] width 44 height 19
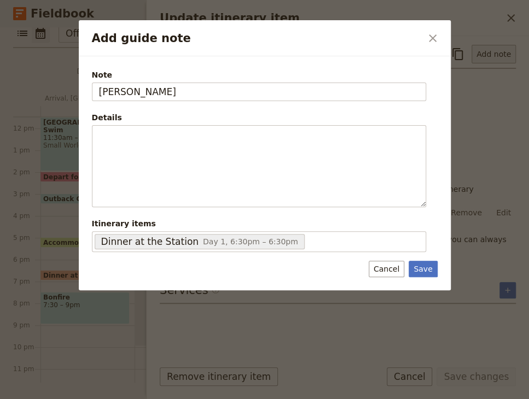
type input "[PERSON_NAME]"
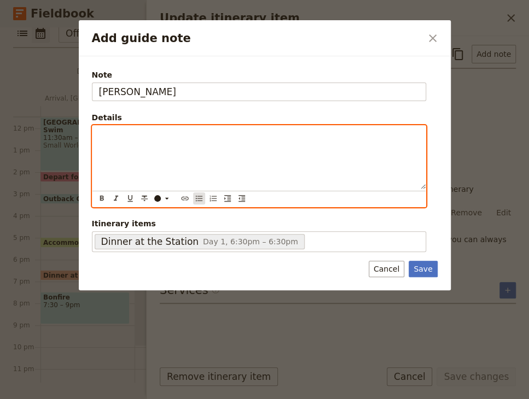
click at [195, 201] on icon "Bulleted list" at bounding box center [198, 198] width 7 height 5
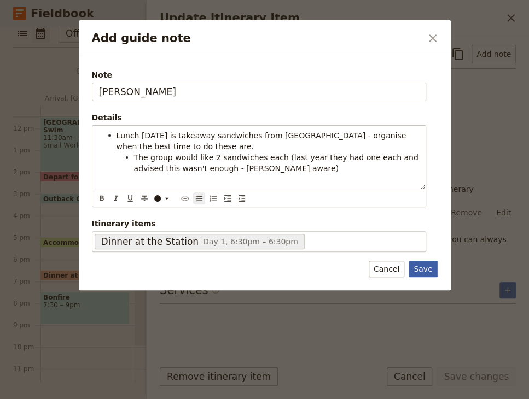
click at [425, 262] on button "Save" at bounding box center [423, 269] width 28 height 16
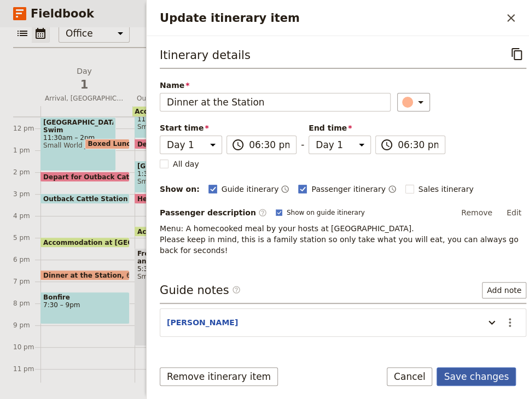
click at [474, 369] on button "Save changes" at bounding box center [476, 377] width 79 height 19
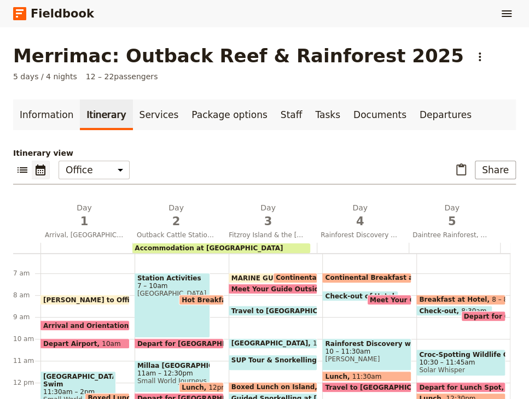
scroll to position [132, 0]
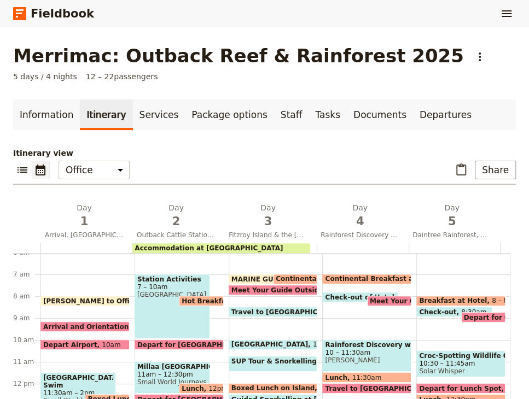
click at [161, 299] on div "Station Activities 7 – 10am [GEOGRAPHIC_DATA]" at bounding box center [173, 306] width 76 height 65
select select "2"
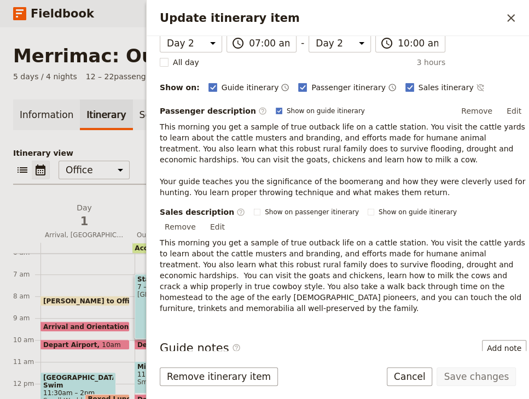
scroll to position [203, 0]
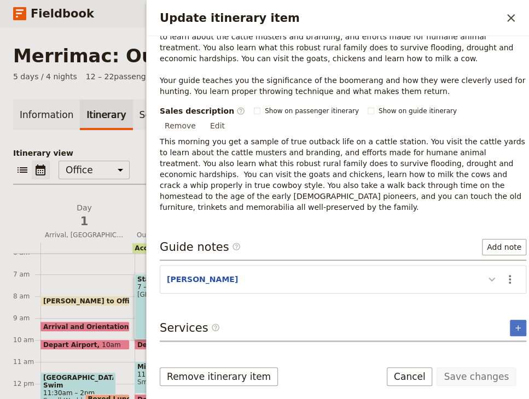
click at [485, 273] on icon "Update itinerary item" at bounding box center [491, 279] width 13 height 13
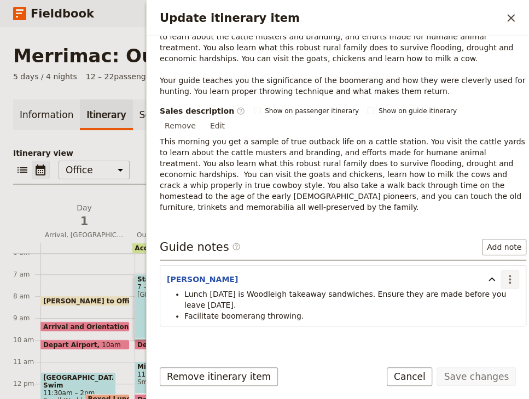
click at [503, 273] on icon "Actions" at bounding box center [509, 279] width 13 height 13
